Goal: Task Accomplishment & Management: Complete application form

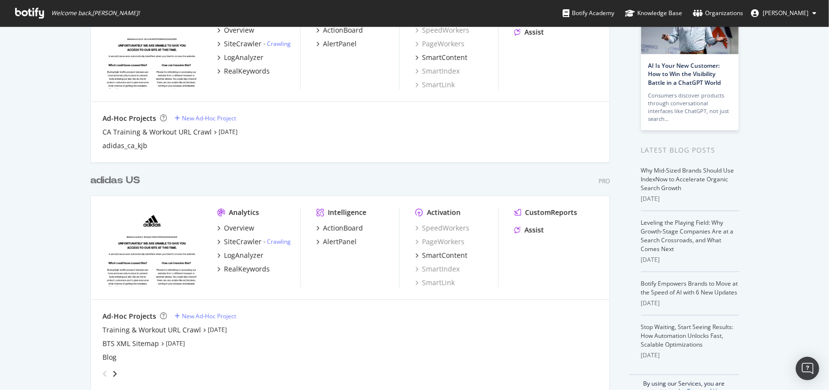
scroll to position [117, 0]
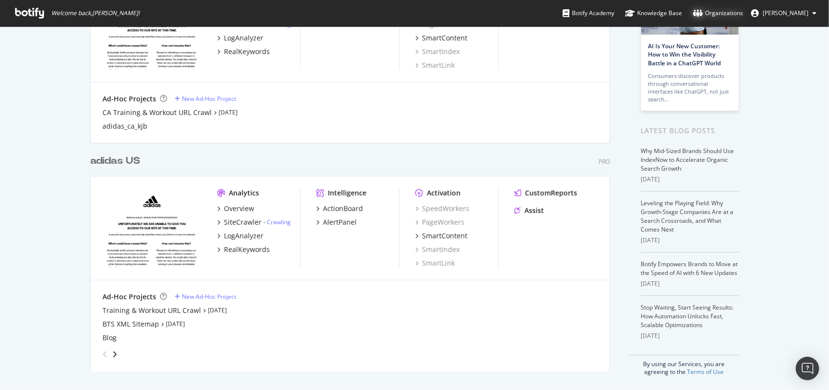
click at [733, 10] on div "Organizations" at bounding box center [718, 13] width 50 height 10
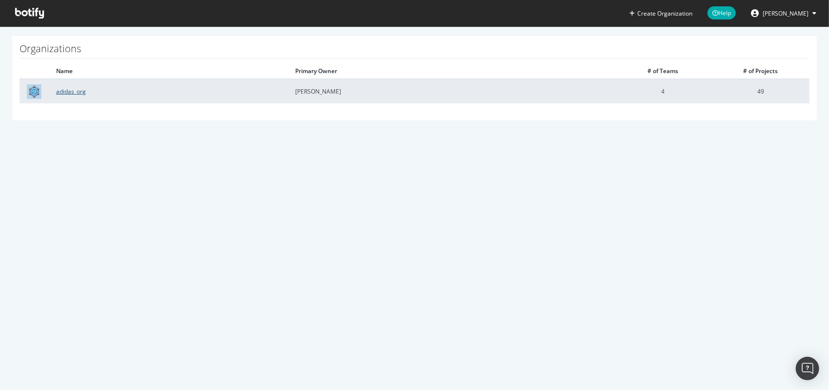
click at [72, 91] on link "adidas_org" at bounding box center [71, 91] width 30 height 8
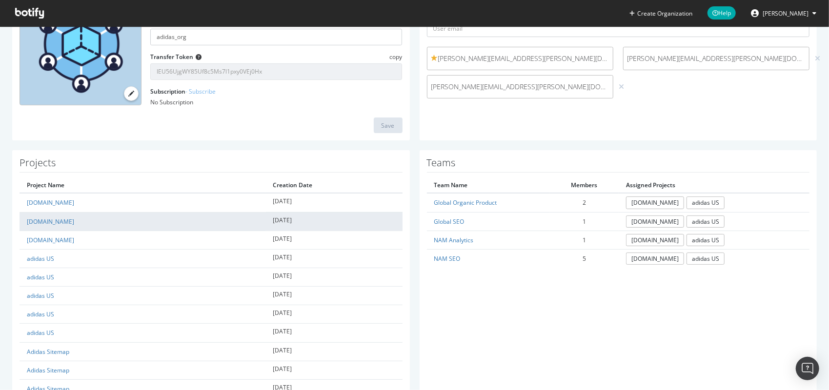
scroll to position [146, 0]
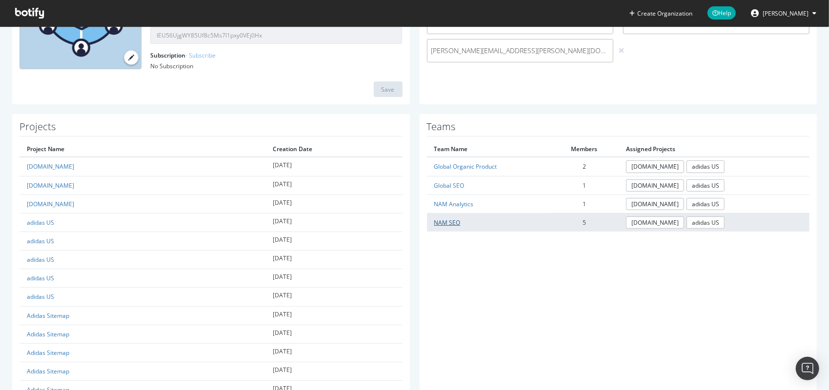
click at [439, 223] on link "NAM SEO" at bounding box center [447, 223] width 26 height 8
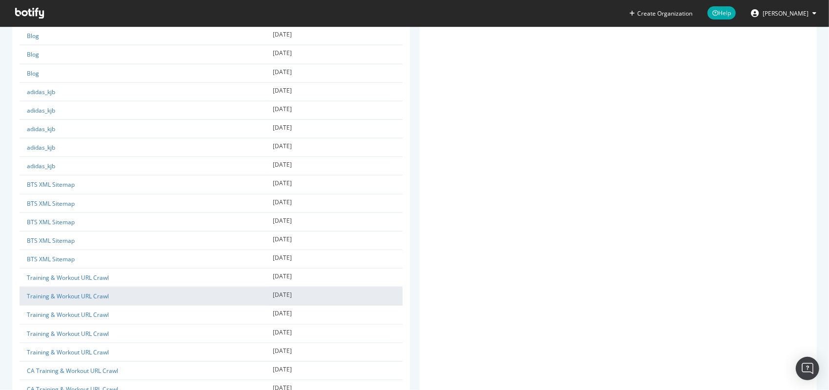
scroll to position [863, 0]
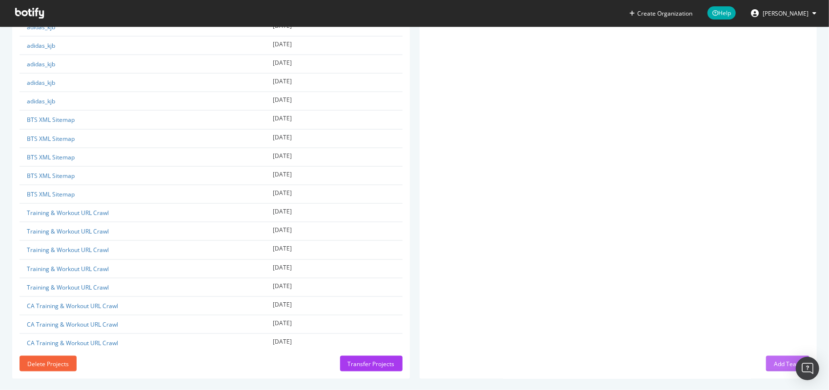
click at [774, 357] on div "Add Team" at bounding box center [788, 364] width 28 height 15
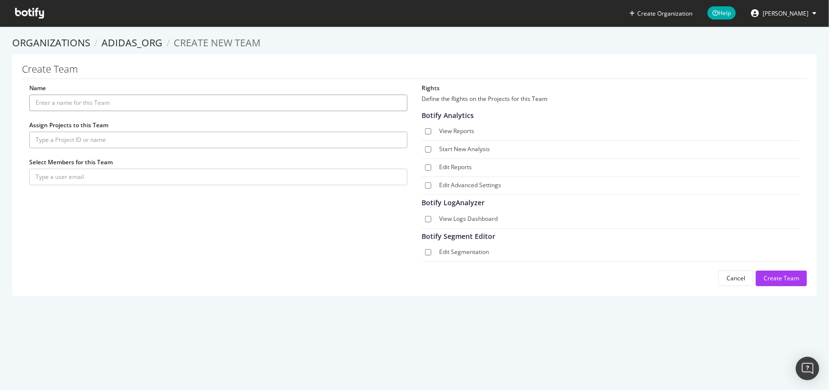
click at [123, 104] on input "Name" at bounding box center [218, 103] width 378 height 17
type input "AI Task Force"
click at [181, 144] on input "text" at bounding box center [218, 140] width 378 height 17
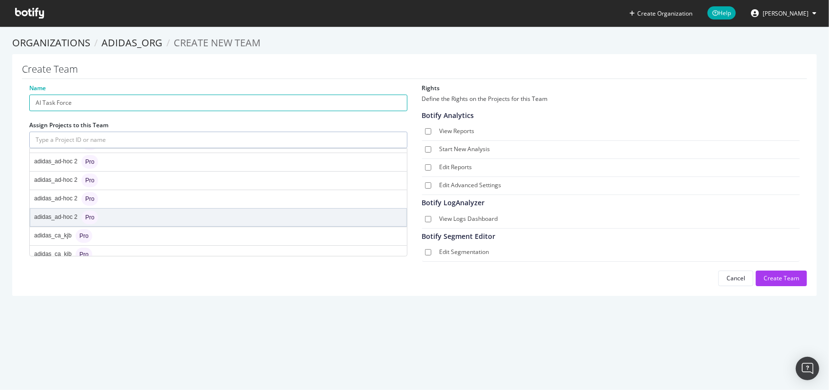
scroll to position [146, 0]
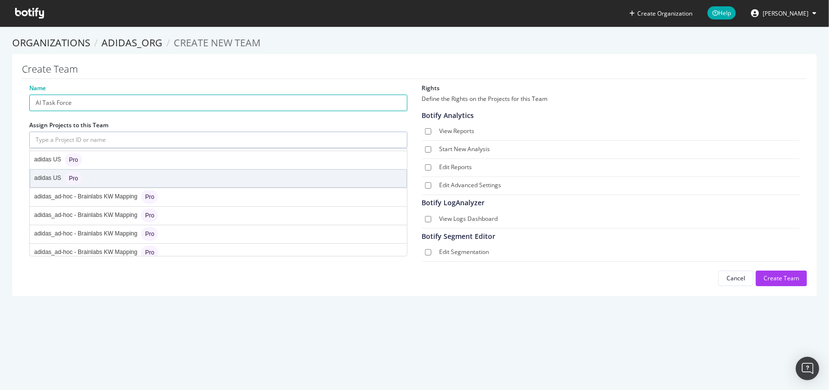
click at [50, 178] on div "adidas US Pro" at bounding box center [58, 179] width 48 height 14
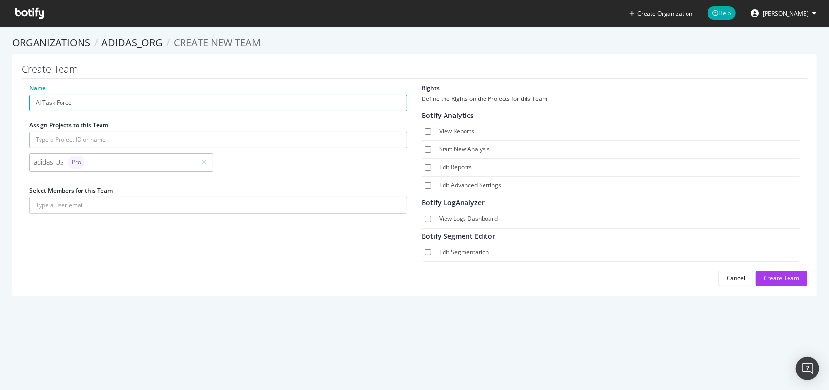
click at [193, 144] on input "text" at bounding box center [218, 140] width 378 height 17
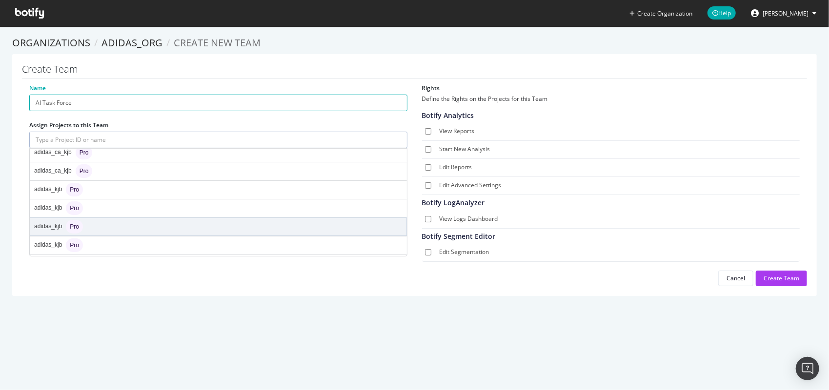
scroll to position [443, 0]
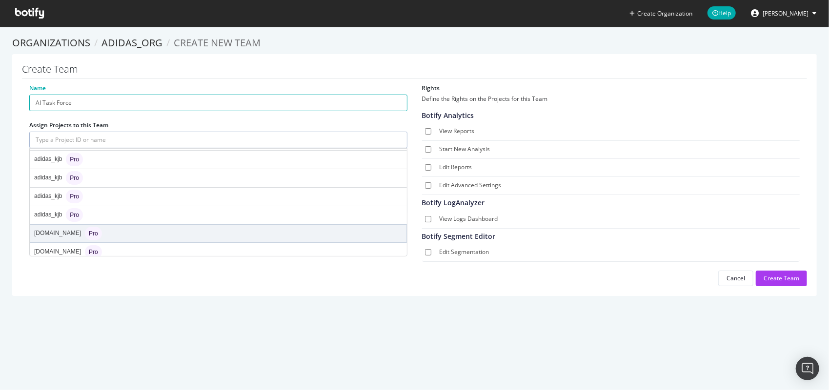
click at [46, 227] on div "adidas.ca Pro" at bounding box center [68, 234] width 68 height 14
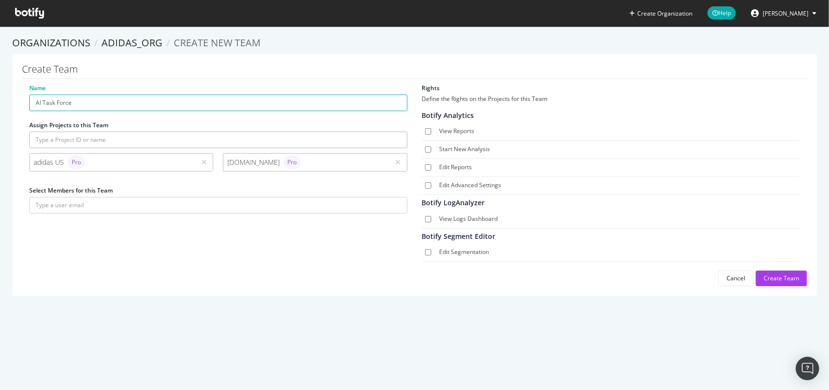
click at [122, 159] on div "adidas US Pro" at bounding box center [113, 163] width 158 height 14
click at [48, 164] on div "adidas US Pro" at bounding box center [113, 163] width 158 height 14
click at [78, 163] on span "Pro" at bounding box center [76, 163] width 9 height 6
click at [189, 137] on input "text" at bounding box center [218, 140] width 378 height 17
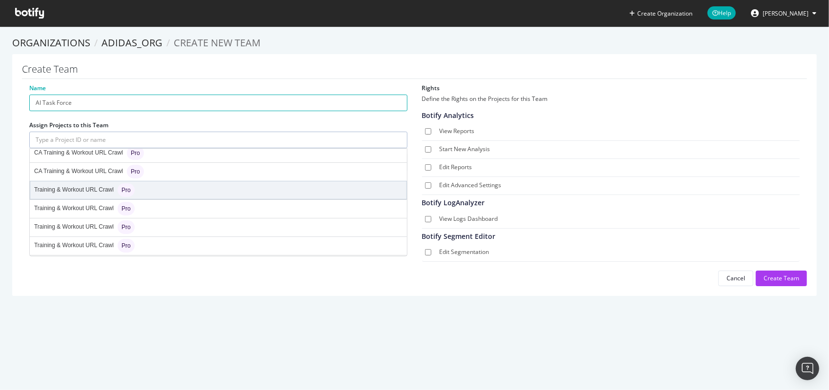
scroll to position [785, 0]
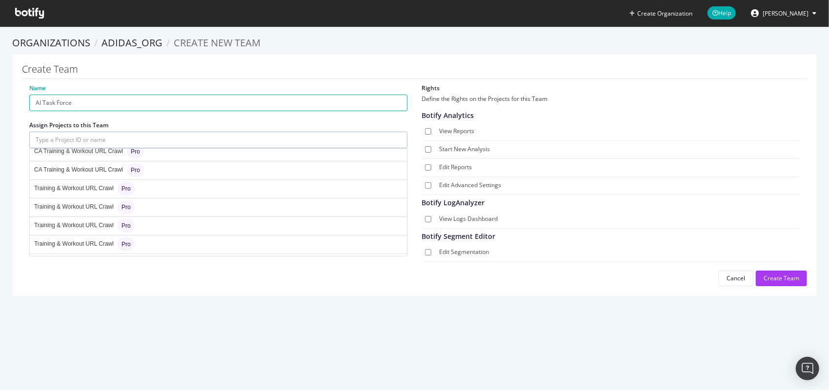
click at [199, 330] on div "Create Organization Help Kate Fischer Organizations adidas_org Create new Team …" at bounding box center [414, 195] width 829 height 390
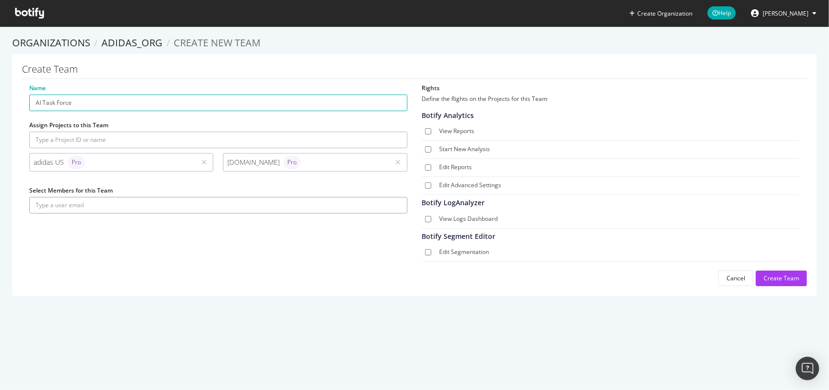
click at [80, 200] on input "text" at bounding box center [218, 205] width 378 height 17
drag, startPoint x: 142, startPoint y: 205, endPoint x: -2, endPoint y: 222, distance: 145.4
click at [0, 222] on html "Create Organization Help Kate Fischer Organizations adidas_org Create new Team …" at bounding box center [414, 195] width 829 height 390
paste input "Eli.Twain@adidas.com"
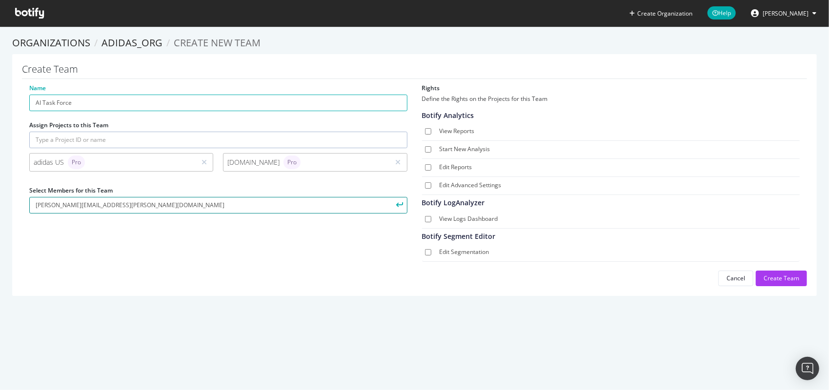
type input "Eli.Twain@adidas.com"
click at [135, 230] on div "Name AI Task Force Assign Projects to this Team adidas US Pro adidas.ca Pro Sel…" at bounding box center [414, 185] width 785 height 202
click at [398, 204] on icon "submit" at bounding box center [399, 204] width 7 height 5
click at [471, 130] on label "View Reports" at bounding box center [618, 132] width 357 height 10
click at [431, 130] on input "View Reports" at bounding box center [428, 131] width 6 height 6
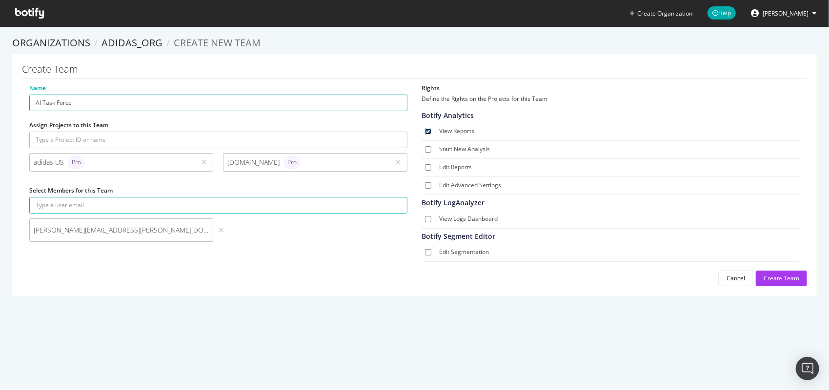
checkbox input "true"
click at [464, 167] on label "Edit Reports" at bounding box center [618, 168] width 357 height 10
click at [431, 167] on input "Edit Reports" at bounding box center [428, 167] width 6 height 6
checkbox input "true"
click at [482, 215] on label "View Logs Dashboard" at bounding box center [618, 220] width 357 height 10
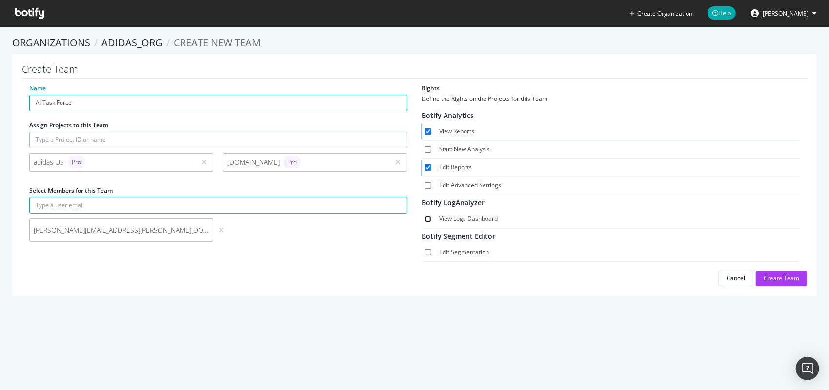
click at [431, 216] on input "View Logs Dashboard" at bounding box center [428, 219] width 6 height 6
checkbox input "true"
click at [778, 271] on div "Create Team" at bounding box center [782, 278] width 36 height 15
